Goal: Find specific page/section: Find specific page/section

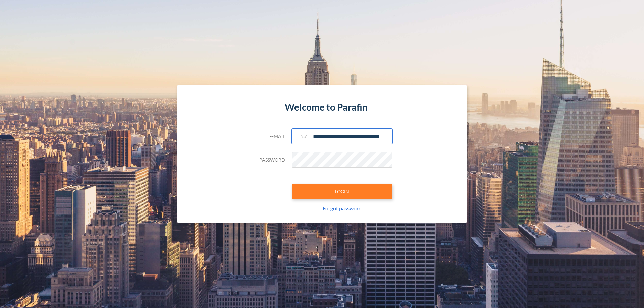
scroll to position [0, 11]
type input "**********"
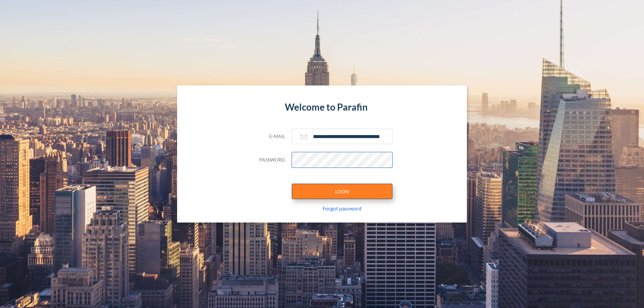
scroll to position [0, 0]
click at [342, 192] on button "LOGIN" at bounding box center [342, 191] width 101 height 15
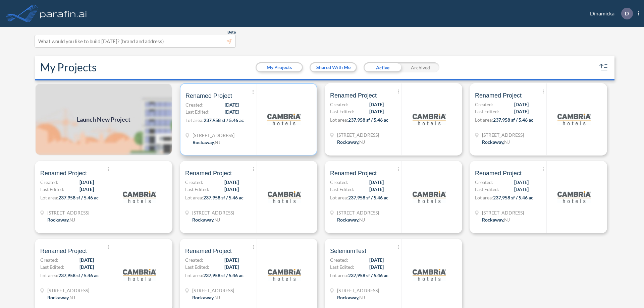
scroll to position [2, 0]
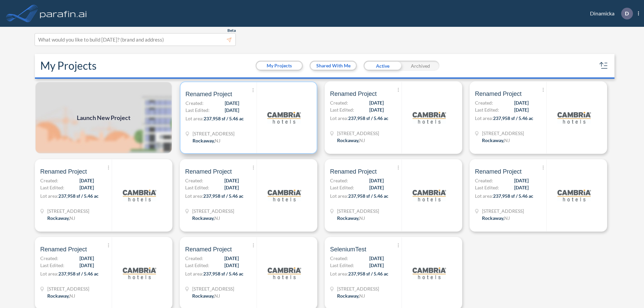
click at [247, 118] on p "Lot area: 237,958 sf / 5.46 ac" at bounding box center [221, 120] width 71 height 10
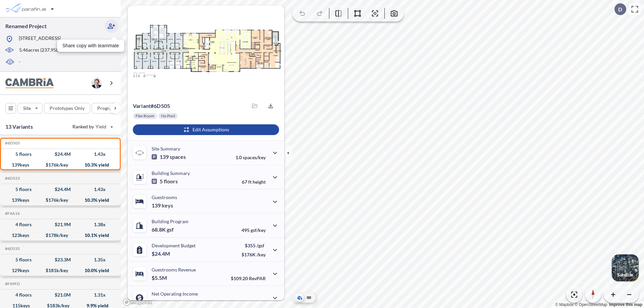
click at [111, 26] on icon "button" at bounding box center [111, 26] width 8 height 8
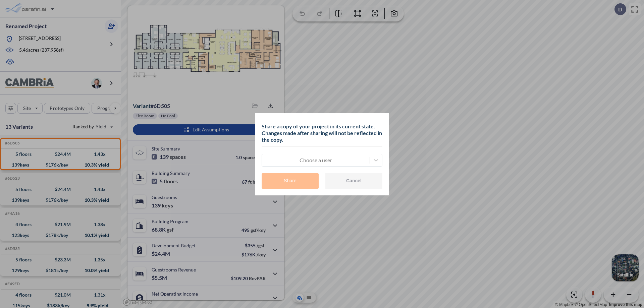
click at [316, 160] on div at bounding box center [315, 160] width 101 height 8
